Goal: Task Accomplishment & Management: Manage account settings

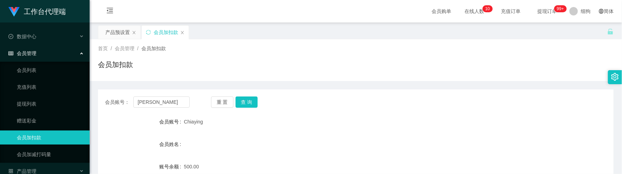
type input "[PERSON_NAME]"
drag, startPoint x: 0, startPoint y: 0, endPoint x: 243, endPoint y: 40, distance: 246.4
click at [243, 96] on button "查 询" at bounding box center [247, 101] width 22 height 11
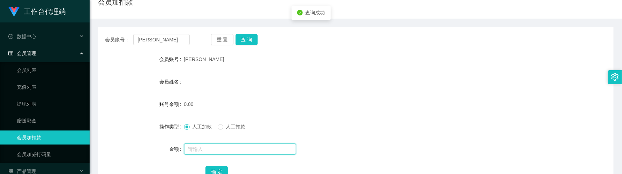
click at [208, 145] on input "text" at bounding box center [240, 148] width 112 height 11
type input "100"
click at [212, 167] on button "确 定" at bounding box center [217, 171] width 22 height 11
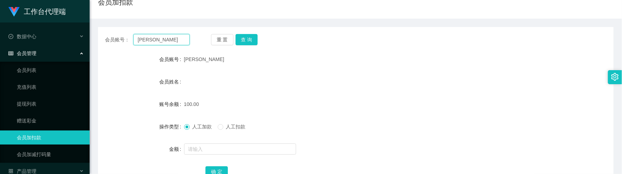
drag, startPoint x: 166, startPoint y: 38, endPoint x: 87, endPoint y: 30, distance: 79.2
click at [87, 30] on section "工作台代理端 数据中心 会员管理 会员列表 充值列表 提现列表 赠送彩金 会员加扣款 会员加减打码量 产品管理 开奖记录 注单管理 产品列表 即时注单 产品预…" at bounding box center [311, 82] width 622 height 289
paste input "98900296"
type input "98900296"
click at [258, 37] on div "重 置 查 询" at bounding box center [253, 39] width 85 height 11
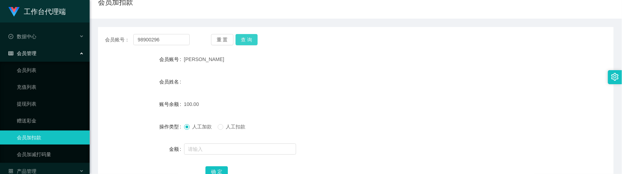
click at [255, 39] on button "查 询" at bounding box center [247, 39] width 22 height 11
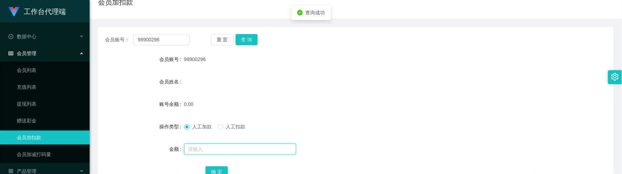
click at [232, 146] on input "text" at bounding box center [240, 148] width 112 height 11
type input "500"
click at [224, 171] on button "确 定" at bounding box center [217, 171] width 22 height 11
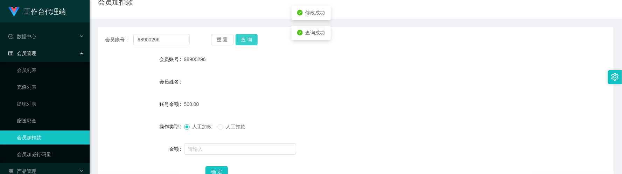
drag, startPoint x: 246, startPoint y: 42, endPoint x: 217, endPoint y: 41, distance: 28.4
click at [246, 42] on button "查 询" at bounding box center [247, 39] width 22 height 11
drag, startPoint x: 328, startPoint y: 100, endPoint x: 304, endPoint y: 81, distance: 30.2
click at [328, 96] on form "会员账号 98900296 会员姓名 账号余额 500.00 操作类型 人工加款 人工扣款 金额 确 定" at bounding box center [356, 115] width 516 height 126
click at [251, 44] on button "查 询" at bounding box center [247, 39] width 22 height 11
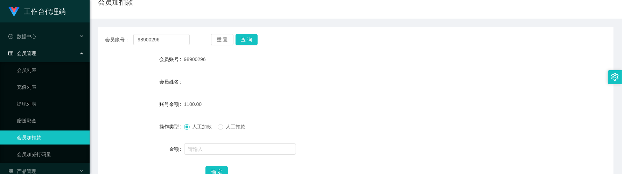
click at [224, 127] on span "人工扣款" at bounding box center [235, 127] width 25 height 6
click at [221, 147] on input "text" at bounding box center [240, 148] width 112 height 11
click at [228, 146] on input "text" at bounding box center [240, 148] width 112 height 11
type input "400"
click at [224, 168] on button "确 定" at bounding box center [217, 171] width 22 height 11
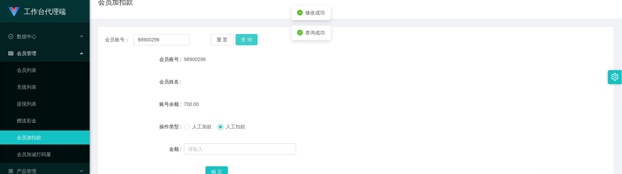
click at [251, 40] on button "查 询" at bounding box center [247, 39] width 22 height 11
click at [339, 94] on form "会员账号 98900296 会员姓名 账号余额 700.00 操作类型 人工加款 人工扣款 金额 确 定" at bounding box center [356, 115] width 516 height 126
click at [257, 41] on button "查 询" at bounding box center [247, 39] width 22 height 11
click at [288, 19] on div "会员账号： 98900296 重 置 查 询 会员账号 98900296 会员姓名 账号余额 700.00 操作类型 人工加款 人工扣款 金额 确 定" at bounding box center [356, 106] width 516 height 175
click at [254, 41] on button "查 询" at bounding box center [247, 39] width 22 height 11
